Goal: Task Accomplishment & Management: Manage account settings

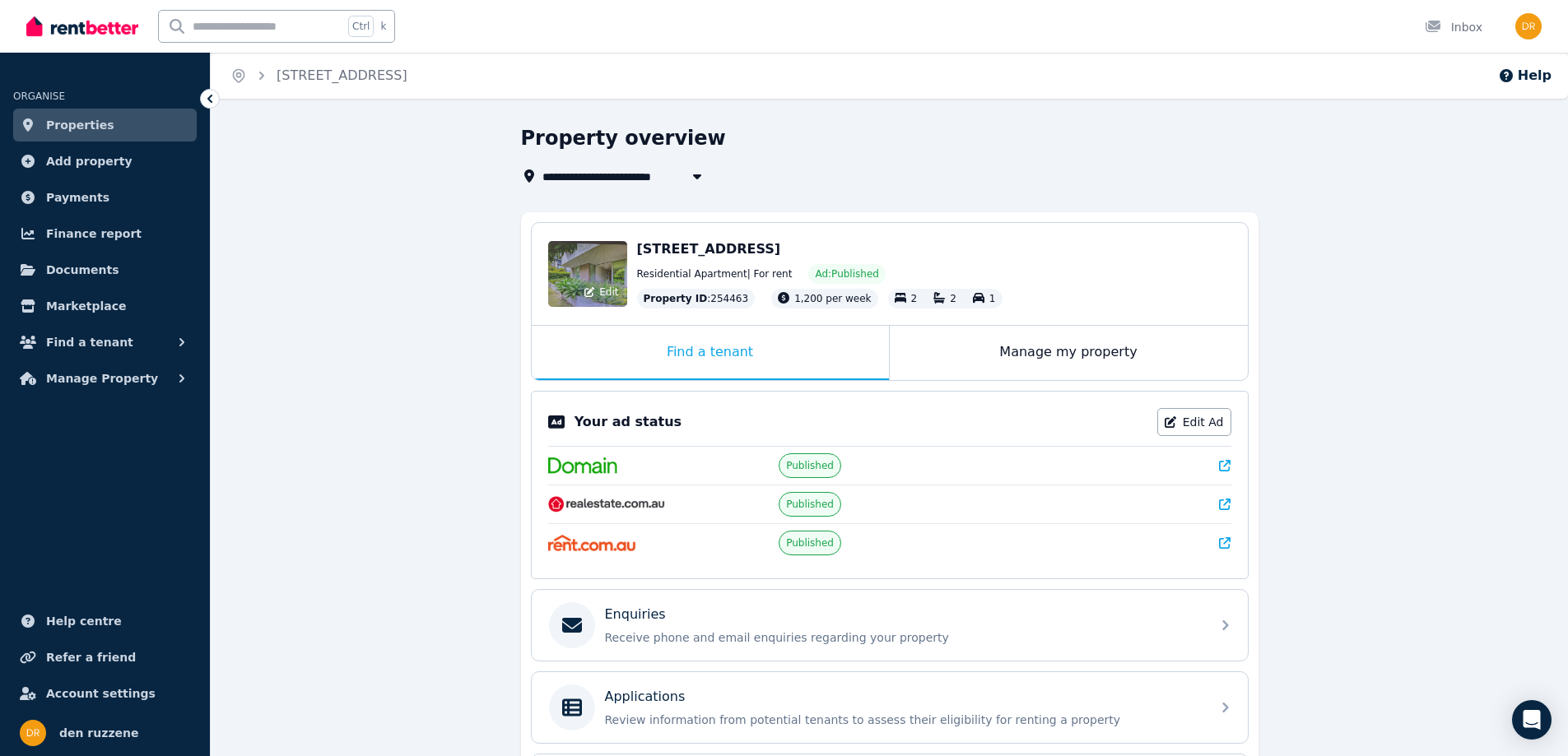
click at [604, 269] on div "Edit" at bounding box center [588, 274] width 79 height 66
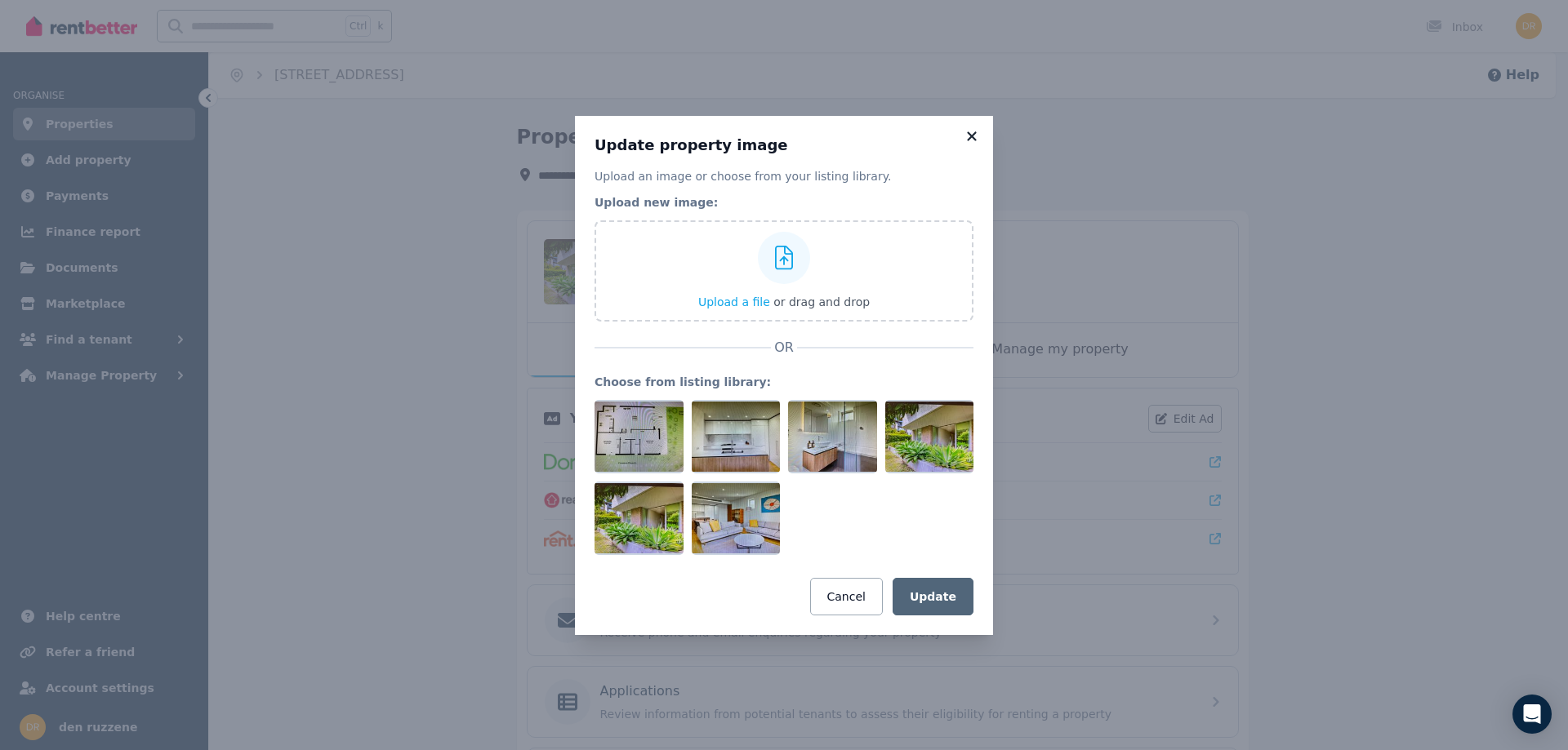
click at [975, 135] on icon at bounding box center [972, 136] width 17 height 15
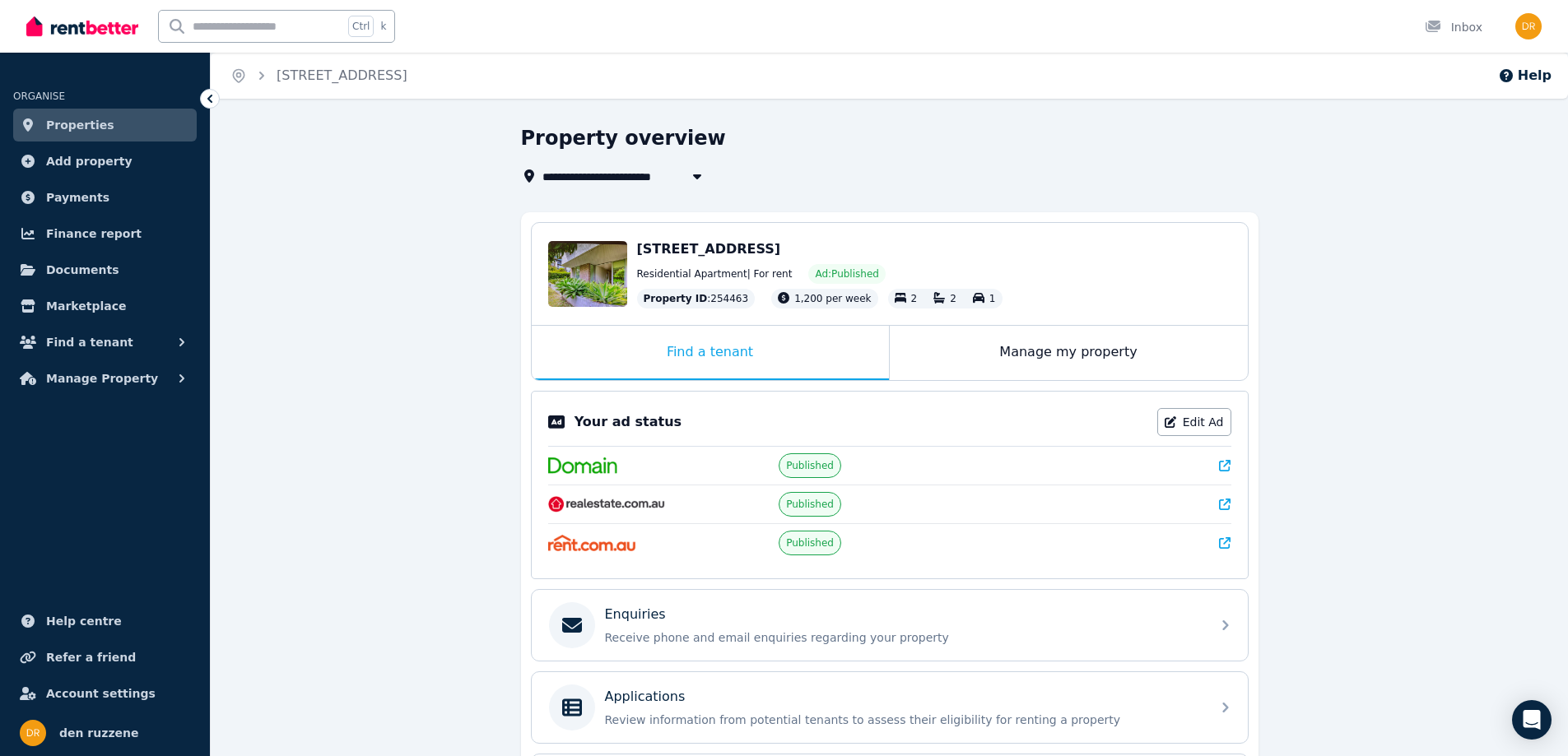
click at [962, 267] on div "Residential Apartment | For rent Ad: Published" at bounding box center [934, 273] width 595 height 20
click at [595, 274] on div "Edit" at bounding box center [588, 274] width 79 height 66
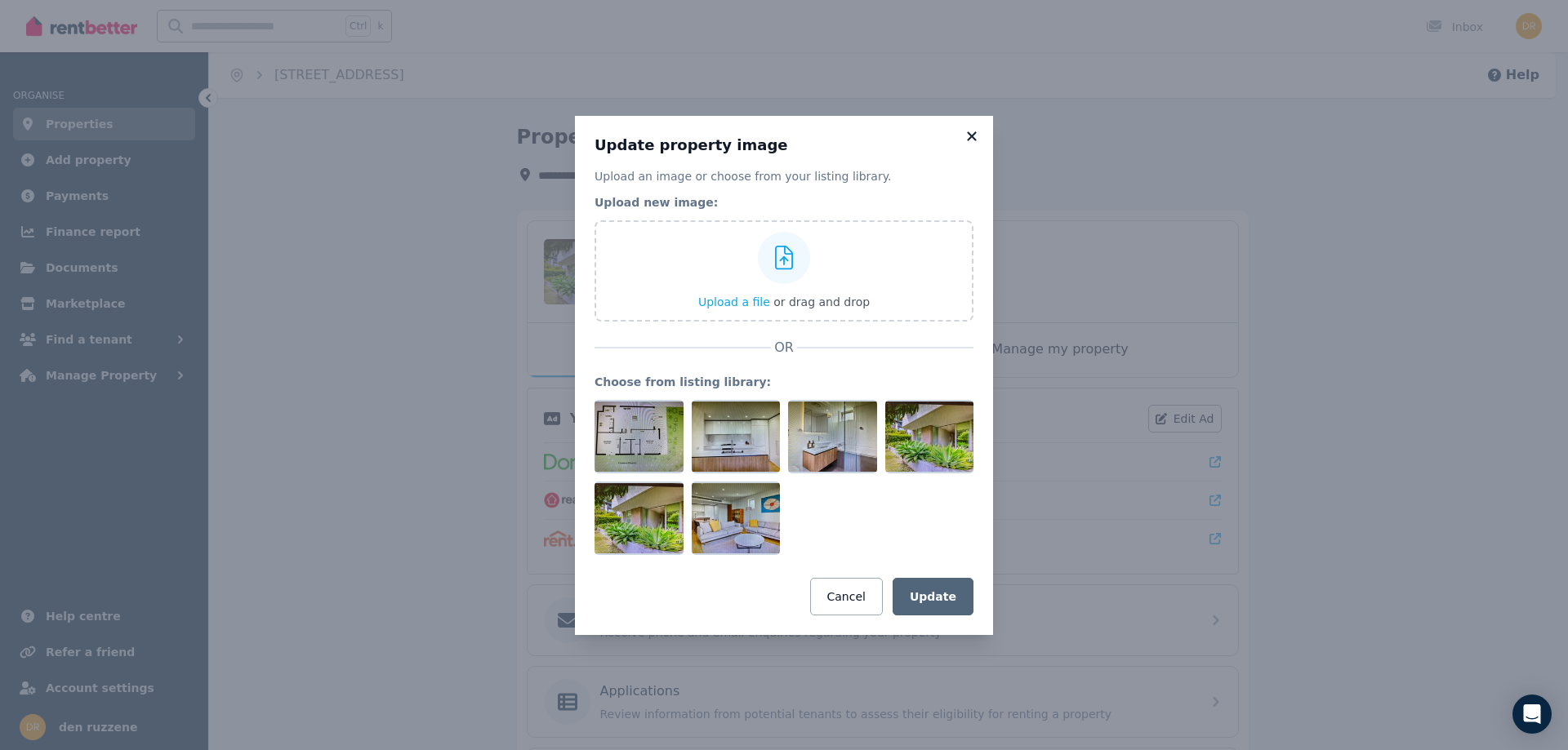
click at [972, 136] on icon at bounding box center [971, 136] width 9 height 9
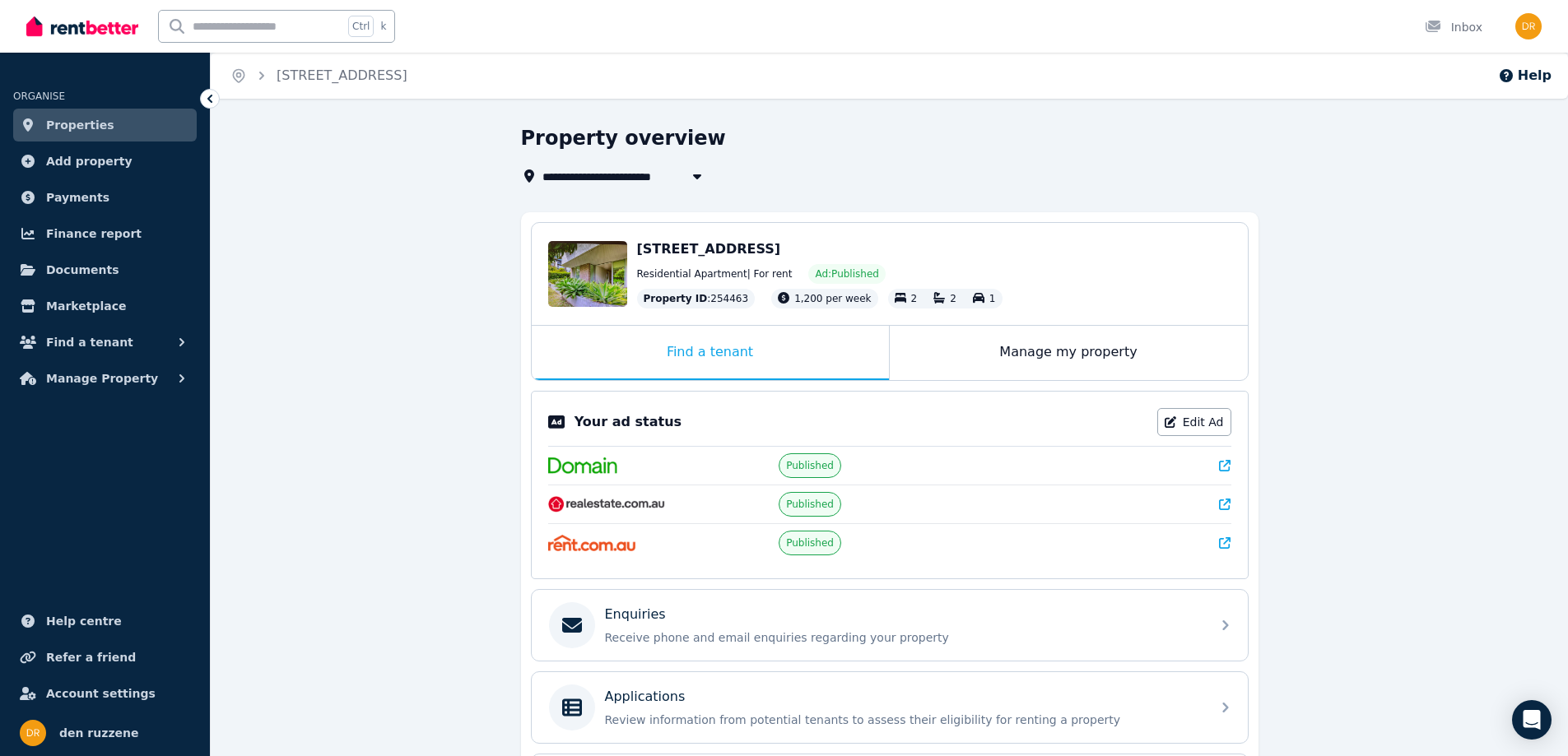
click at [995, 271] on div "Residential Apartment | For rent Ad: Published" at bounding box center [934, 273] width 595 height 20
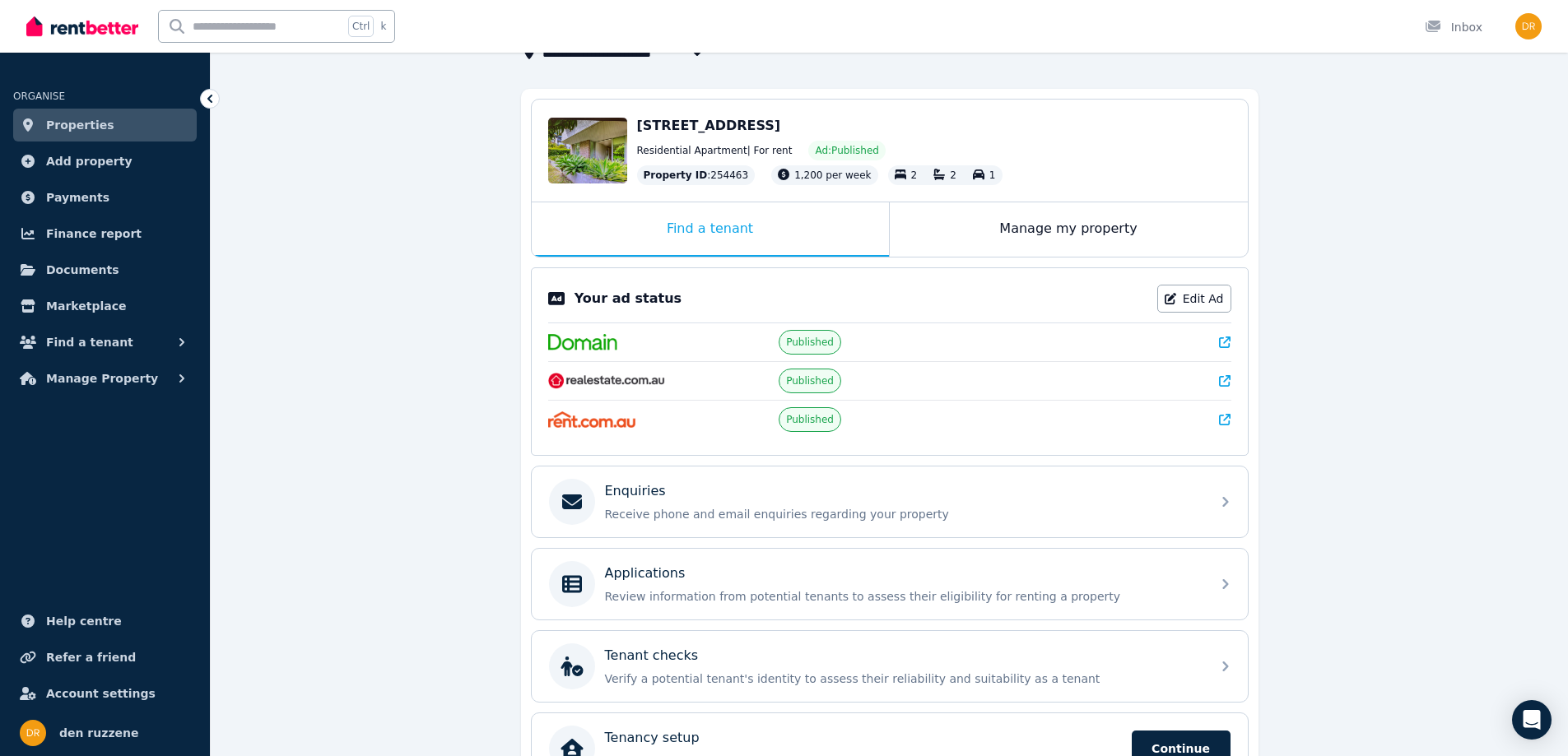
scroll to position [224, 0]
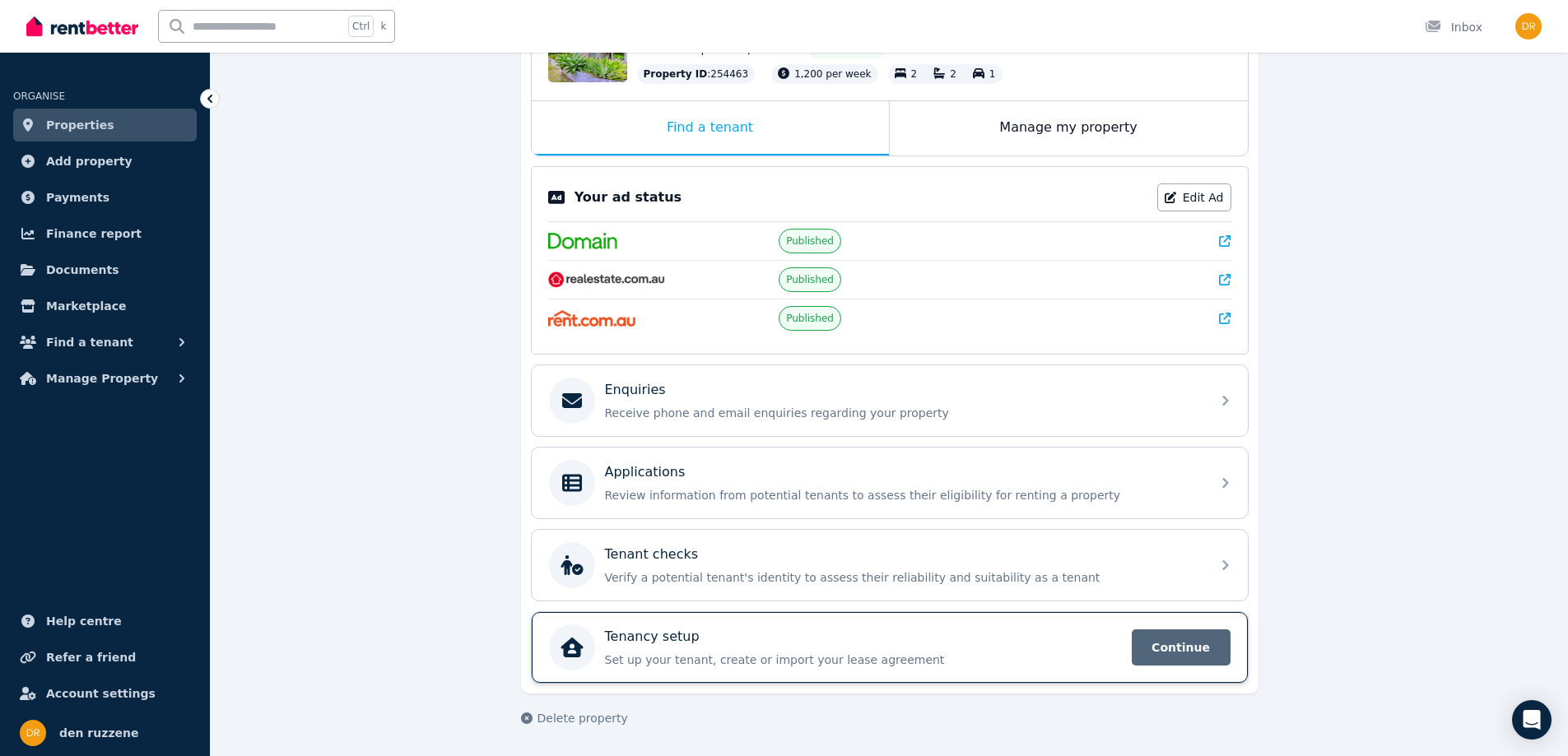
click at [1188, 654] on span "Continue" at bounding box center [1181, 647] width 99 height 37
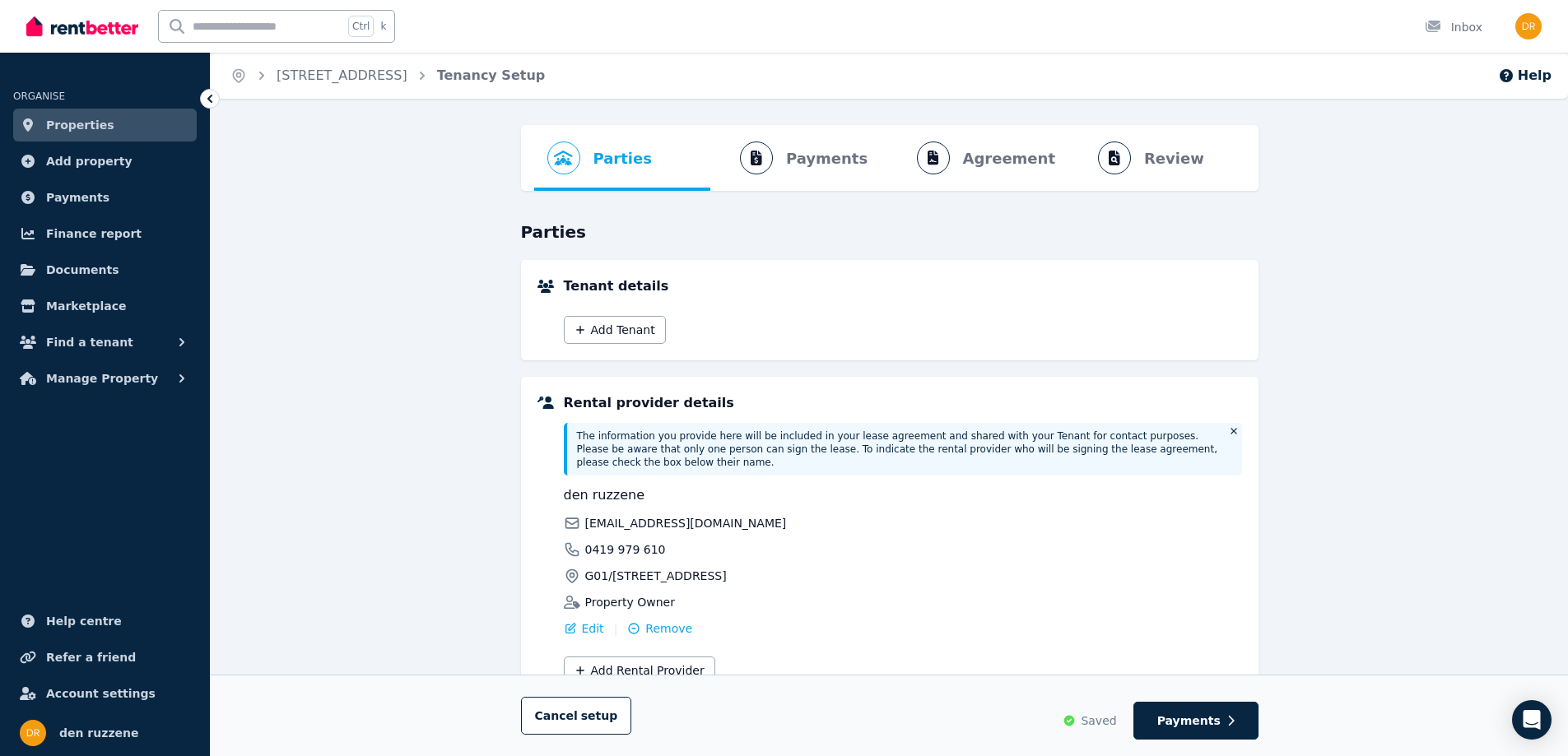
click at [69, 125] on span "Properties" at bounding box center [80, 125] width 69 height 20
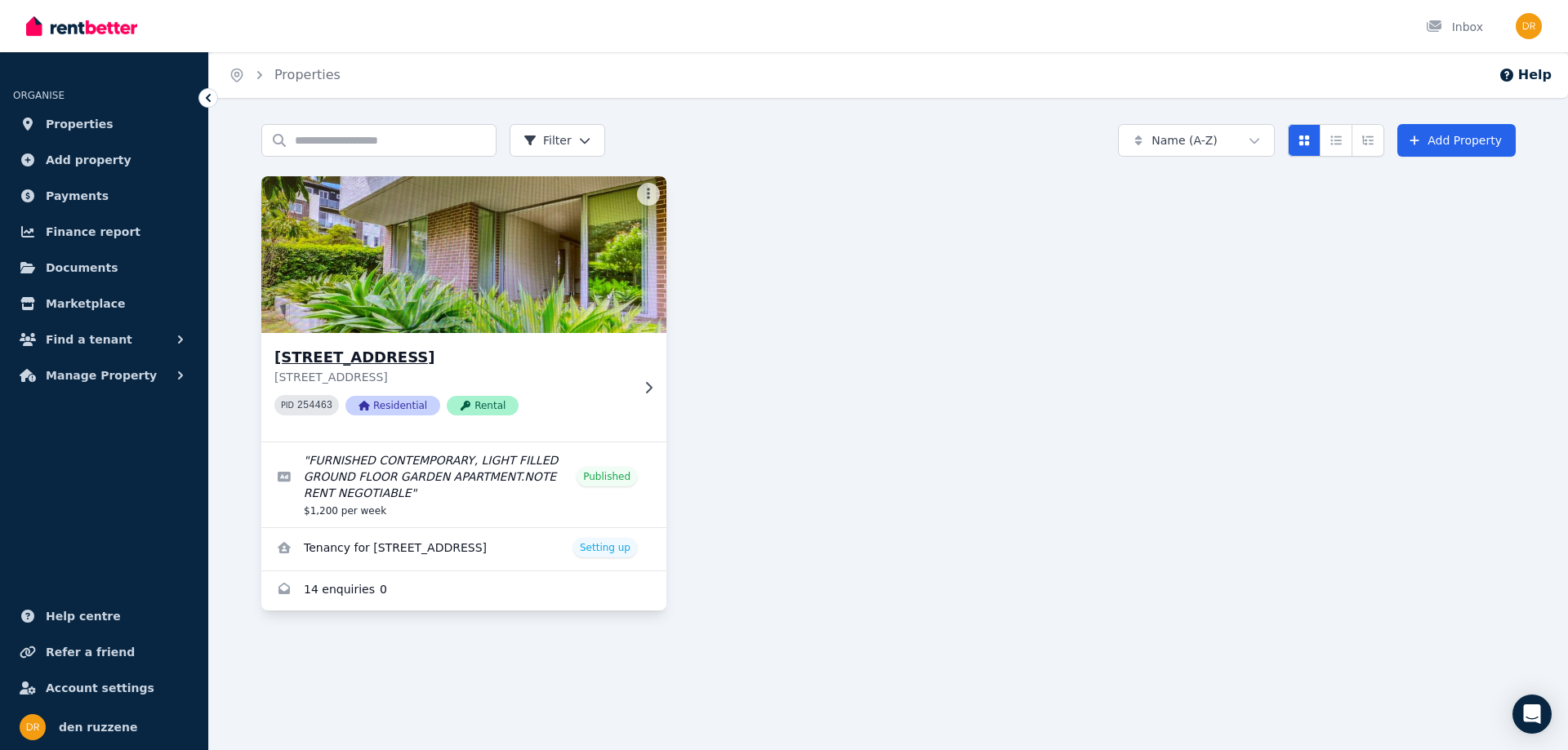
click at [433, 276] on img at bounding box center [464, 254] width 425 height 165
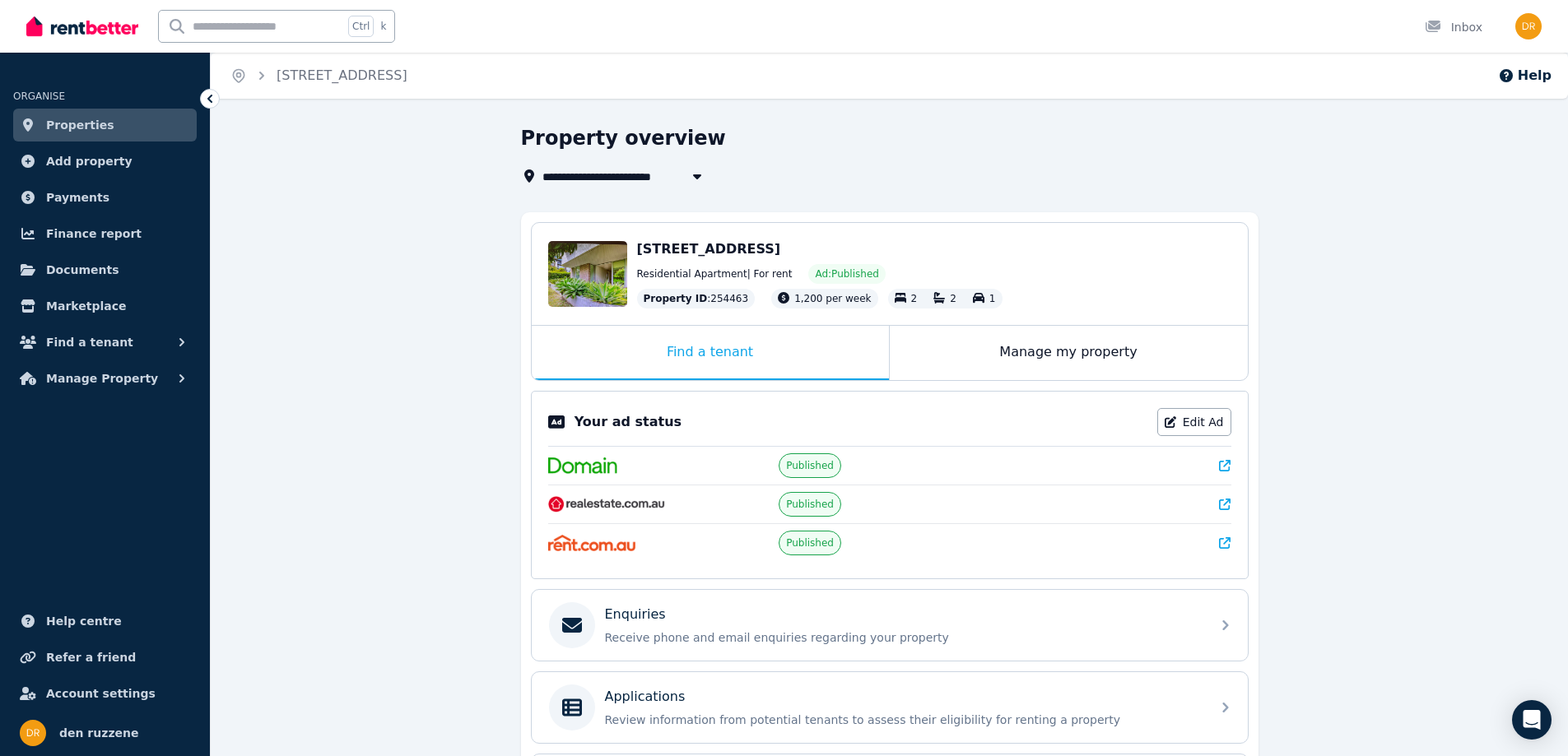
click at [144, 118] on link "Properties" at bounding box center [104, 125] width 183 height 33
